Goal: Task Accomplishment & Management: Manage account settings

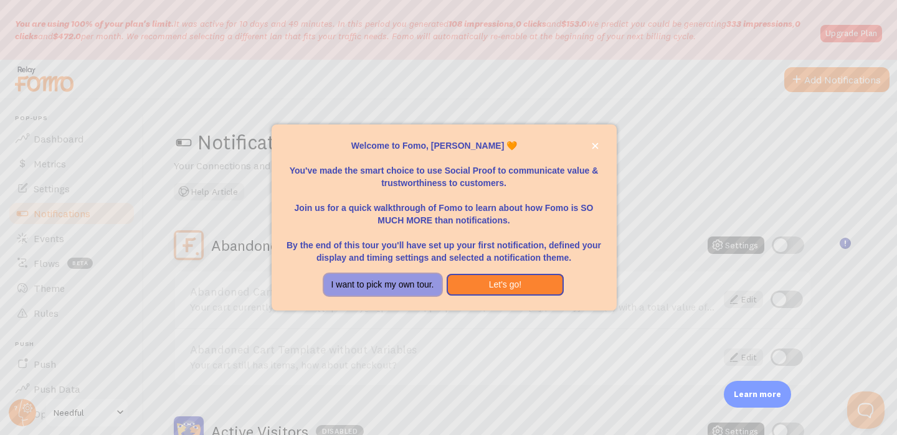
click at [425, 285] on button "I want to pick my own tour." at bounding box center [383, 285] width 118 height 22
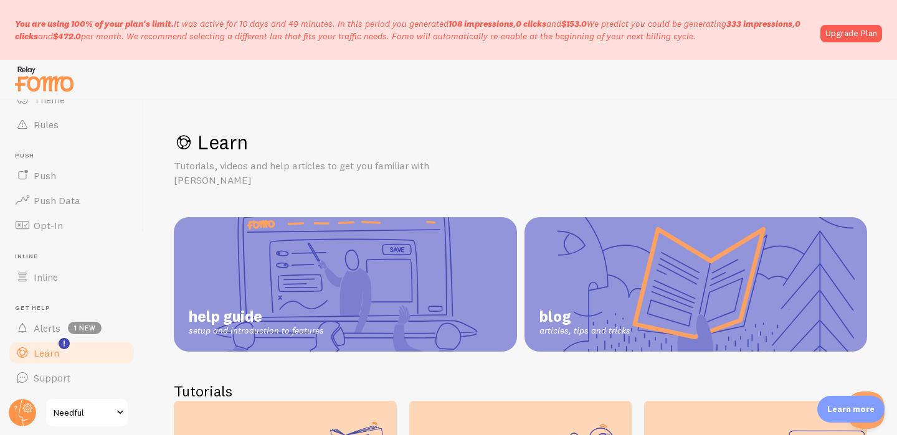
scroll to position [21, 0]
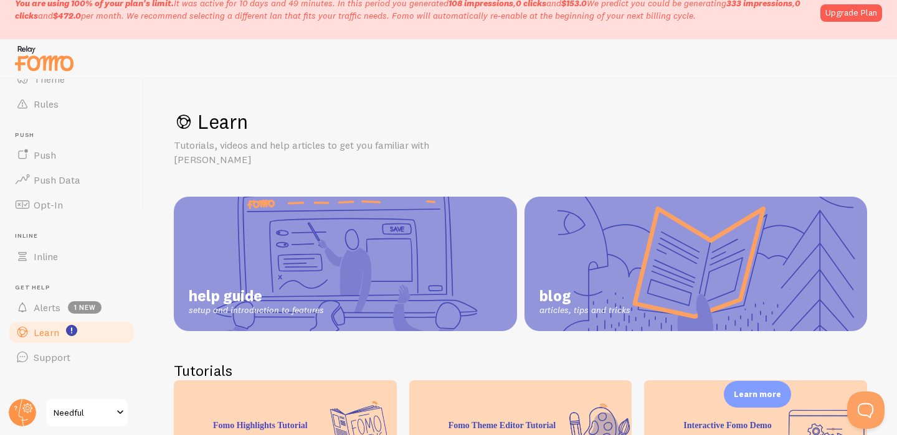
click at [78, 410] on span "Needful" at bounding box center [83, 413] width 59 height 15
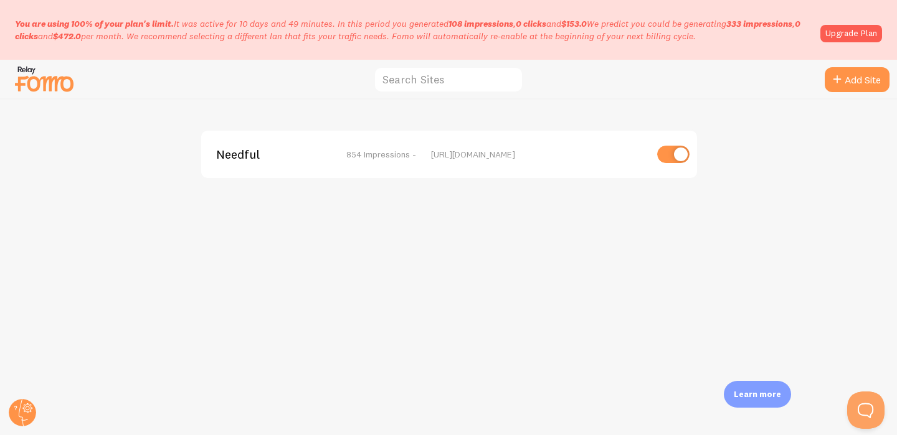
click at [29, 73] on img at bounding box center [44, 79] width 62 height 32
click at [845, 33] on link "Upgrade Plan" at bounding box center [851, 33] width 62 height 17
